Goal: Task Accomplishment & Management: Complete application form

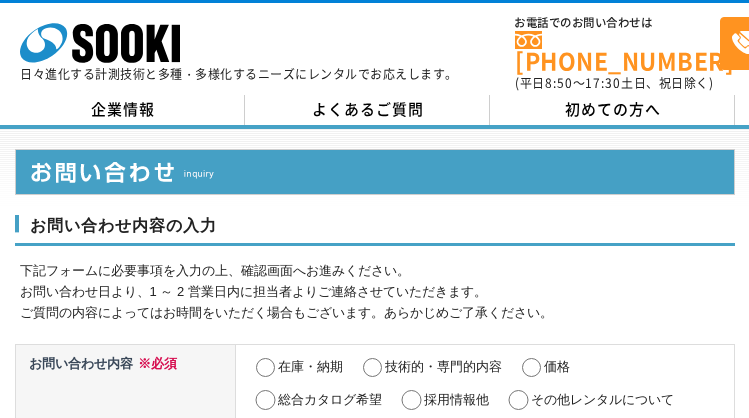
select select "40"
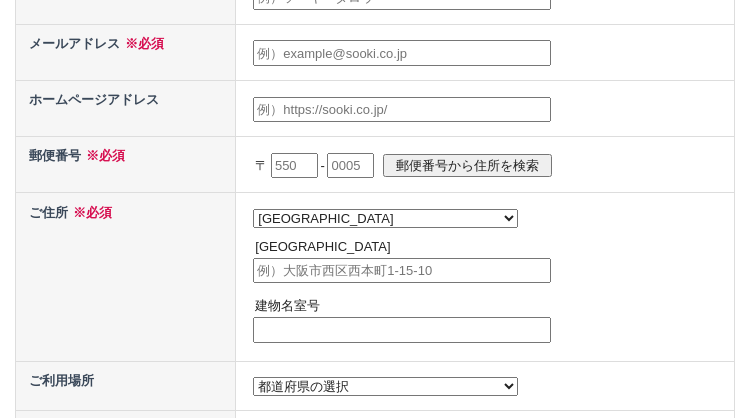
select select "40"
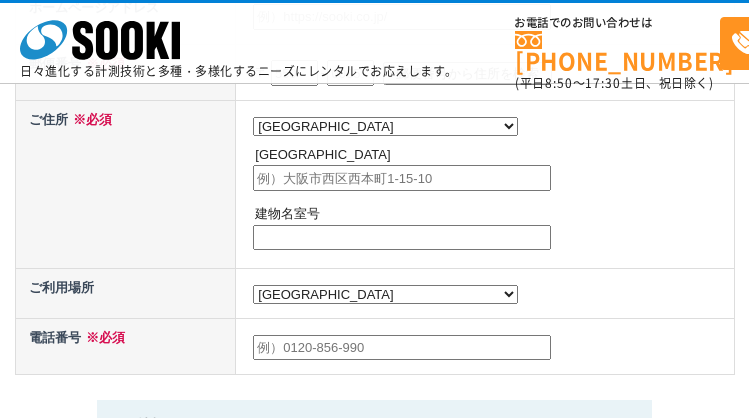
radio input "true"
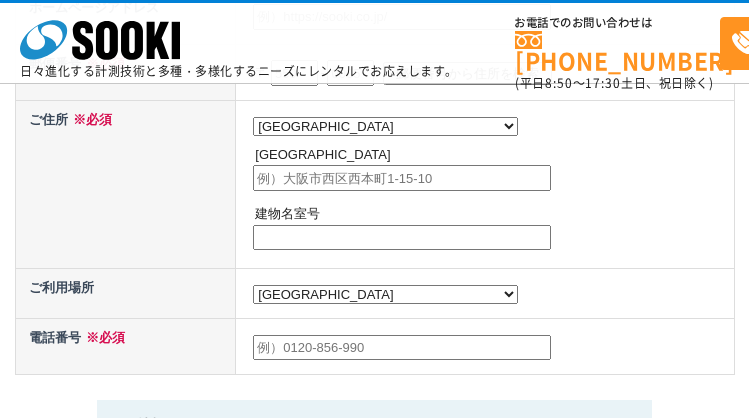
radio input "true"
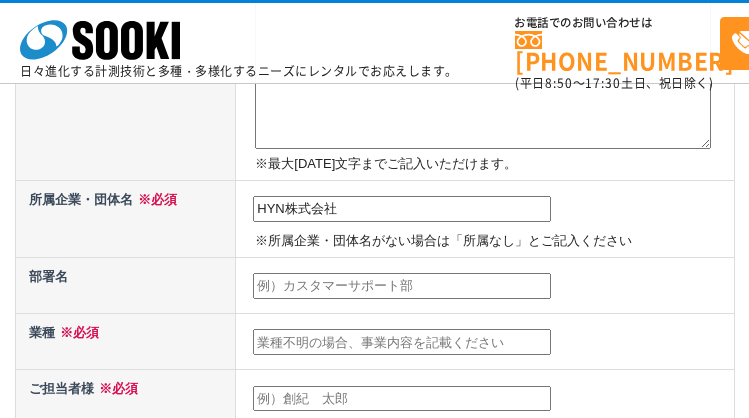
type input "HYN株式会社"
type input "営業部"
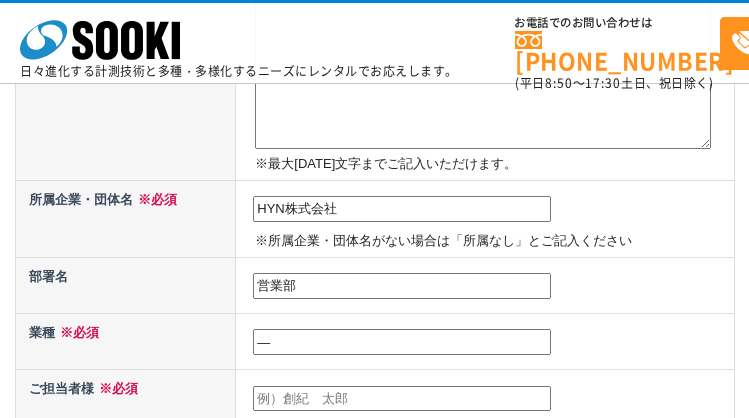
type input "―"
type input "[PERSON_NAME]"
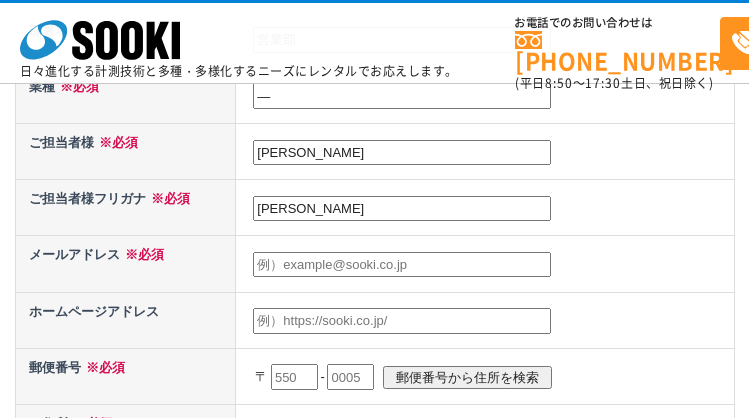
type input "[PERSON_NAME]"
type input "[EMAIL_ADDRESS][DOMAIN_NAME]"
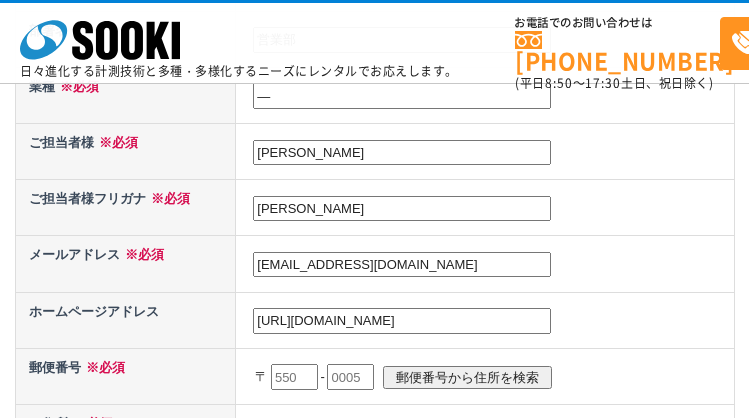
type input "[URL][DOMAIN_NAME]"
type input "812"
type input "8120"
type input "0014"
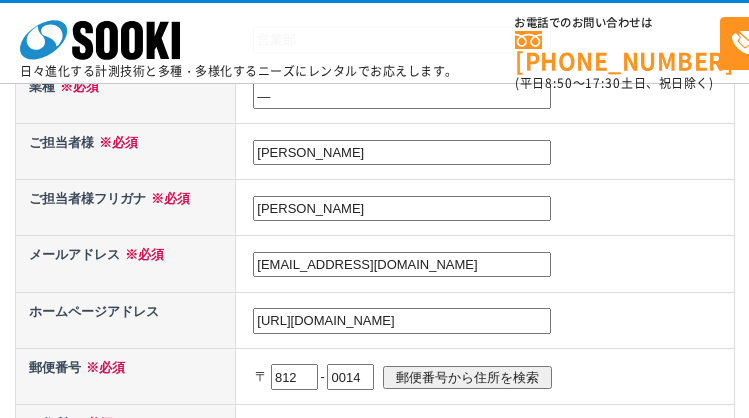
scroll to position [960, 0]
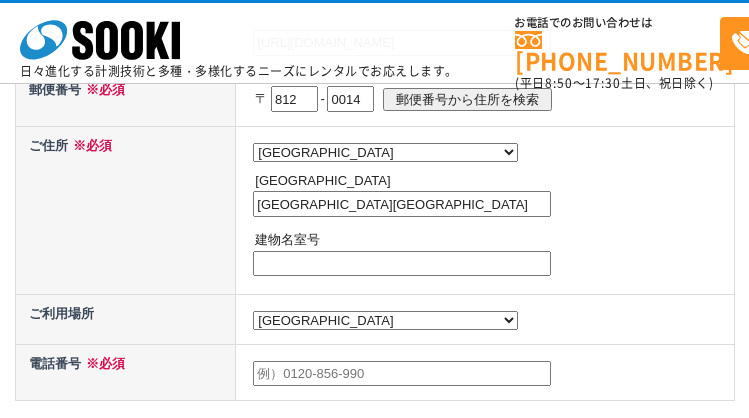
type input "[GEOGRAPHIC_DATA][GEOGRAPHIC_DATA]"
type input "―"
type input "0924147722"
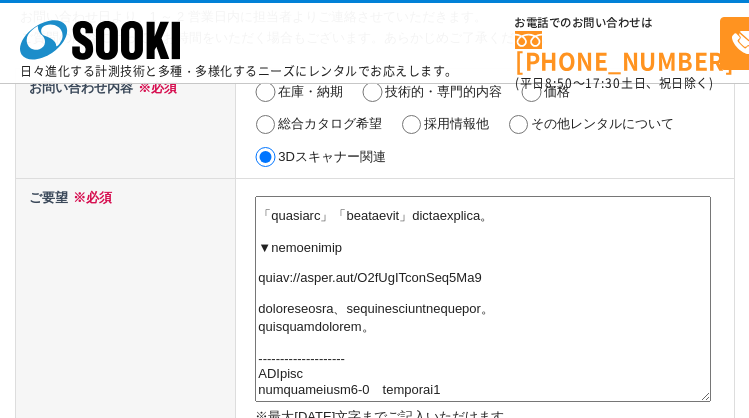
type textarea "loremipsumdol。 SITametconsecte。 adi【elitsedd・ei】tempor、incididuntut、laboreetdol…"
